Goal: Task Accomplishment & Management: Use online tool/utility

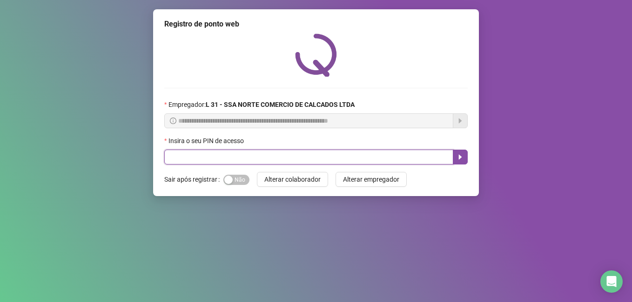
click at [307, 160] on input "text" at bounding box center [308, 157] width 289 height 15
type input "*****"
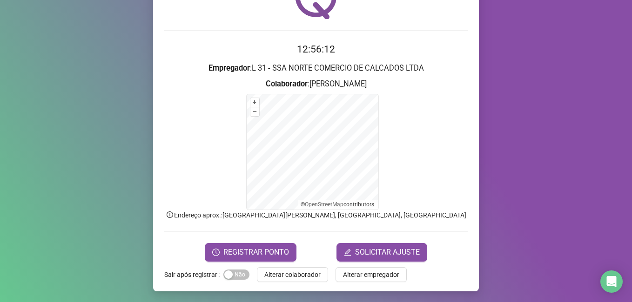
scroll to position [58, 0]
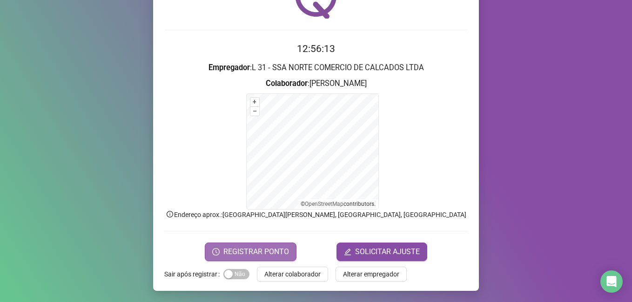
click at [258, 253] on span "REGISTRAR PONTO" at bounding box center [256, 252] width 66 height 11
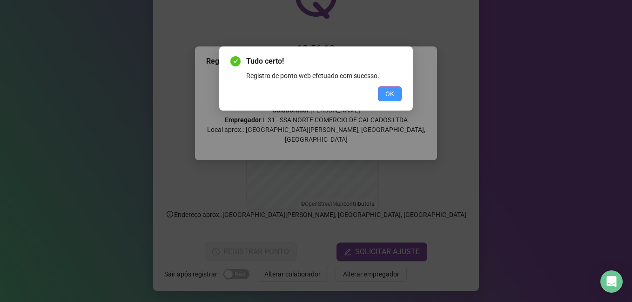
click at [395, 95] on button "OK" at bounding box center [390, 94] width 24 height 15
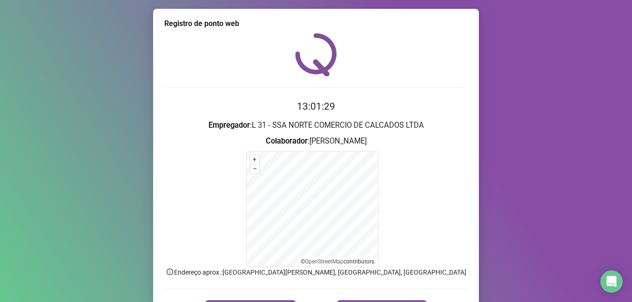
scroll to position [0, 0]
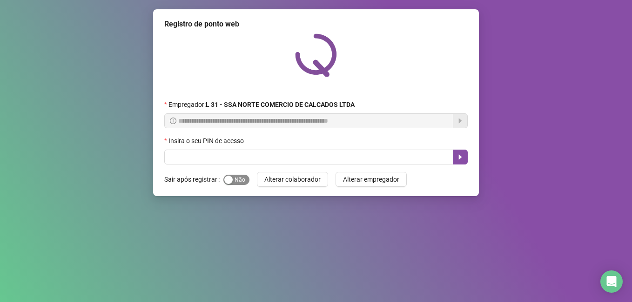
click at [243, 182] on span "Sim Não" at bounding box center [236, 180] width 26 height 10
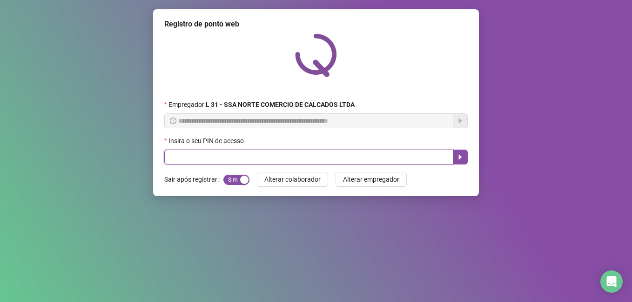
click at [250, 153] on input "text" at bounding box center [308, 157] width 289 height 15
type input "*****"
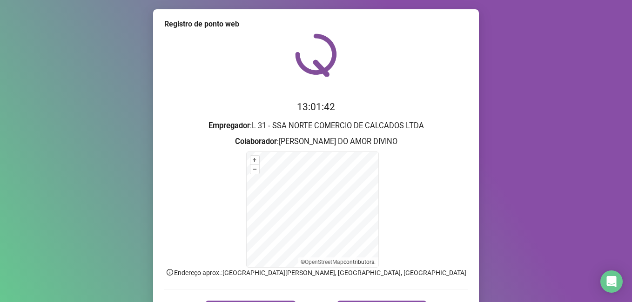
scroll to position [58, 0]
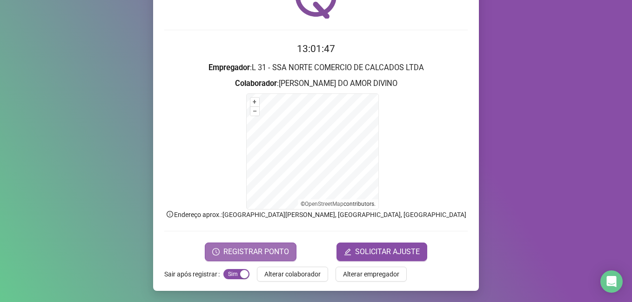
click at [269, 251] on span "REGISTRAR PONTO" at bounding box center [256, 252] width 66 height 11
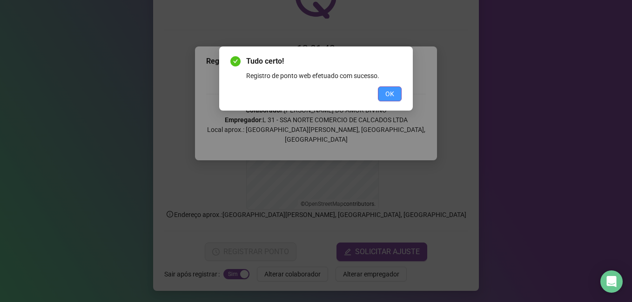
click at [393, 97] on span "OK" at bounding box center [389, 94] width 9 height 10
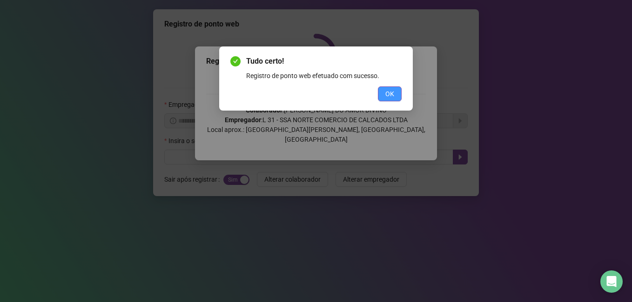
scroll to position [0, 0]
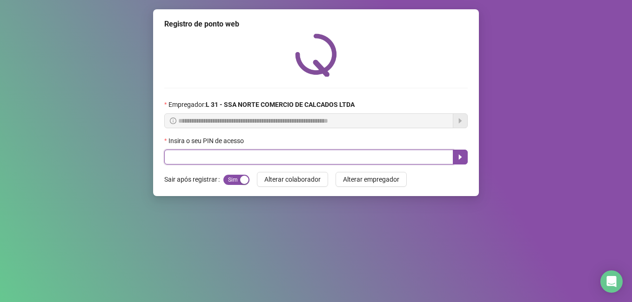
click at [193, 154] on input "text" at bounding box center [308, 157] width 289 height 15
type input "*****"
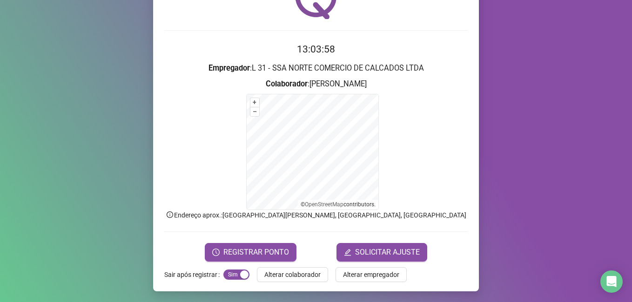
scroll to position [58, 0]
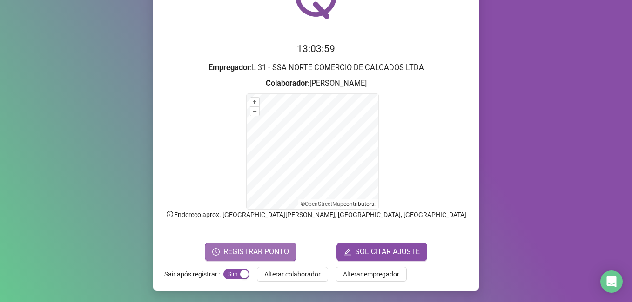
click at [247, 255] on span "REGISTRAR PONTO" at bounding box center [256, 252] width 66 height 11
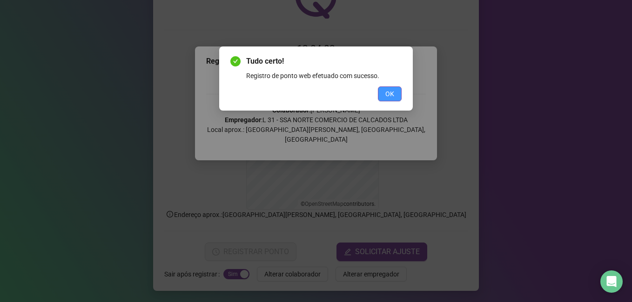
click at [392, 96] on span "OK" at bounding box center [389, 94] width 9 height 10
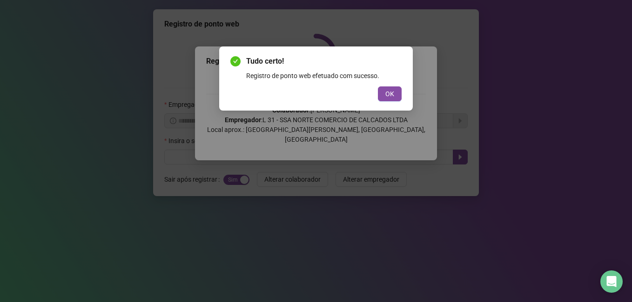
scroll to position [0, 0]
